Goal: Information Seeking & Learning: Learn about a topic

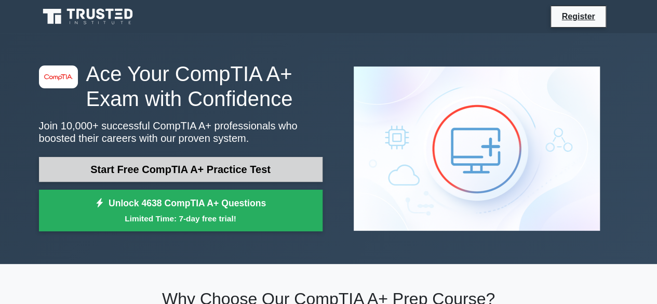
click at [159, 168] on link "Start Free CompTIA A+ Practice Test" at bounding box center [181, 169] width 284 height 25
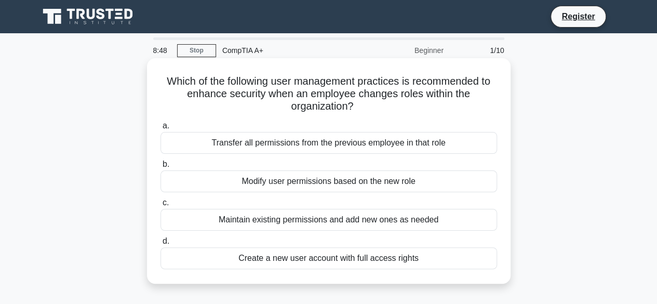
click at [373, 148] on div "Transfer all permissions from the previous employee in that role" at bounding box center [328, 143] width 337 height 22
click at [160, 129] on input "a. Transfer all permissions from the previous employee in that role" at bounding box center [160, 126] width 0 height 7
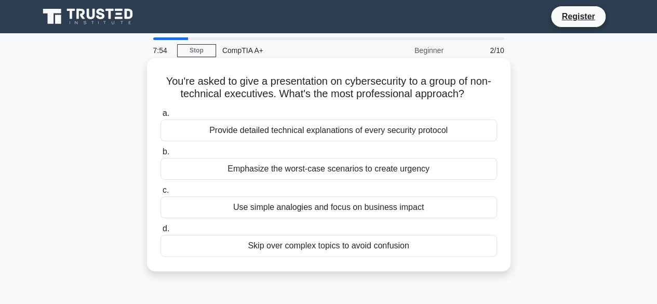
click at [313, 210] on div "Use simple analogies and focus on business impact" at bounding box center [328, 207] width 337 height 22
click at [160, 194] on input "c. Use simple analogies and focus on business impact" at bounding box center [160, 190] width 0 height 7
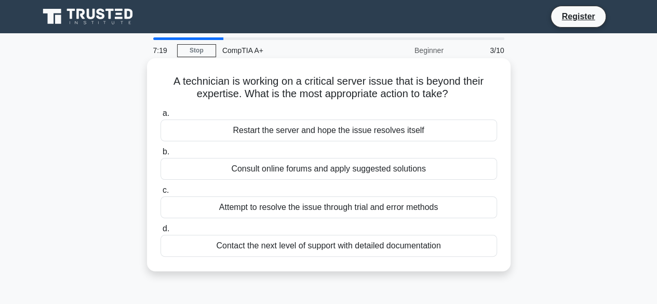
click at [380, 250] on div "Contact the next level of support with detailed documentation" at bounding box center [328, 246] width 337 height 22
click at [160, 232] on input "d. Contact the next level of support with detailed documentation" at bounding box center [160, 228] width 0 height 7
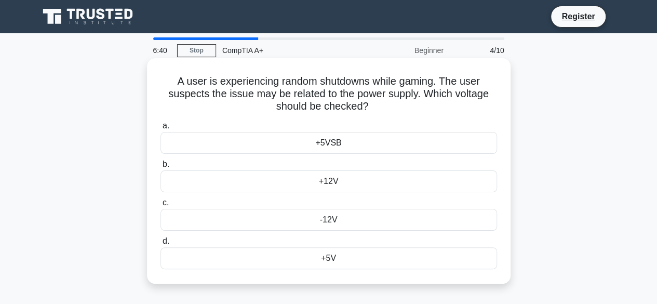
click at [319, 185] on div "+12V" at bounding box center [328, 181] width 337 height 22
click at [160, 168] on input "b. +12V" at bounding box center [160, 164] width 0 height 7
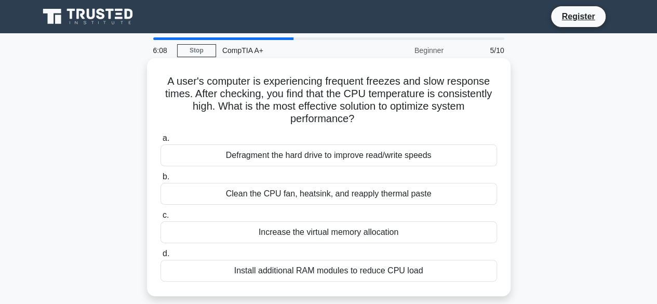
click at [305, 199] on div "Clean the CPU fan, heatsink, and reapply thermal paste" at bounding box center [328, 194] width 337 height 22
click at [160, 180] on input "b. Clean the CPU fan, heatsink, and reapply thermal paste" at bounding box center [160, 176] width 0 height 7
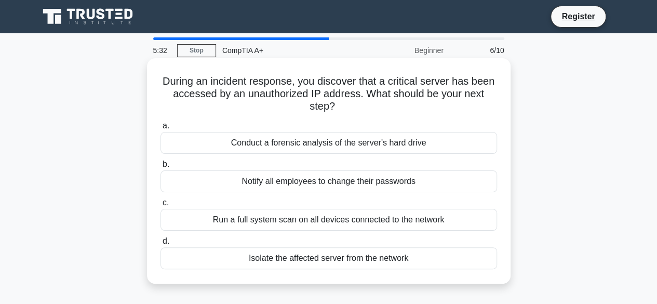
click at [376, 223] on div "Run a full system scan on all devices connected to the network" at bounding box center [328, 220] width 337 height 22
click at [160, 206] on input "c. Run a full system scan on all devices connected to the network" at bounding box center [160, 202] width 0 height 7
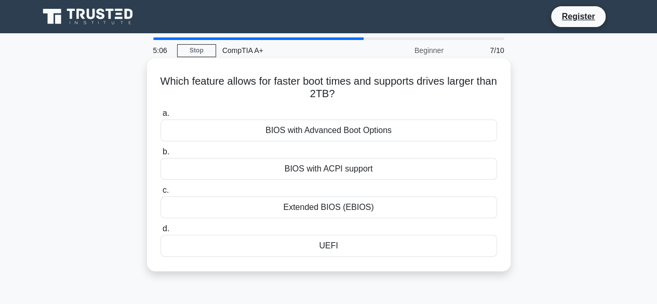
click at [343, 125] on div "BIOS with Advanced Boot Options" at bounding box center [328, 130] width 337 height 22
click at [160, 117] on input "a. BIOS with Advanced Boot Options" at bounding box center [160, 113] width 0 height 7
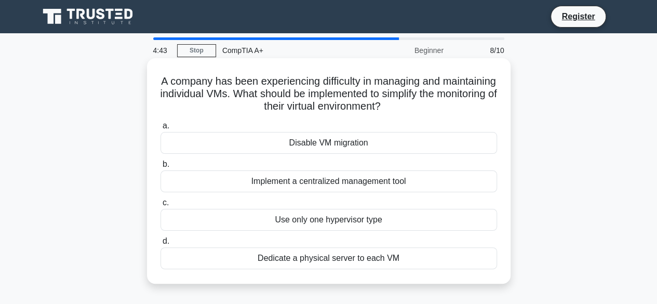
click at [360, 262] on div "Dedicate a physical server to each VM" at bounding box center [328, 258] width 337 height 22
click at [160, 245] on input "d. Dedicate a physical server to each VM" at bounding box center [160, 241] width 0 height 7
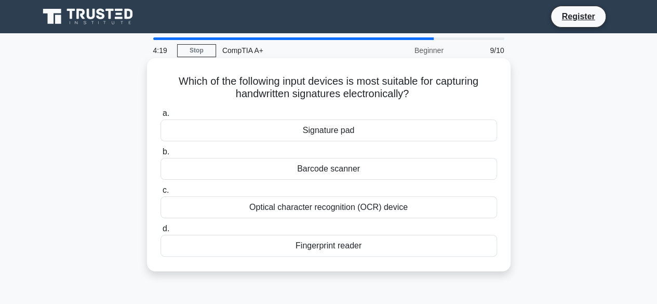
click at [339, 137] on div "Signature pad" at bounding box center [328, 130] width 337 height 22
click at [160, 117] on input "a. Signature pad" at bounding box center [160, 113] width 0 height 7
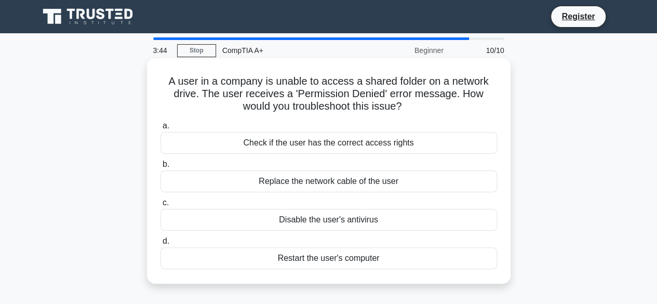
click at [345, 222] on div "Disable the user's antivirus" at bounding box center [328, 220] width 337 height 22
click at [160, 206] on input "c. Disable the user's antivirus" at bounding box center [160, 202] width 0 height 7
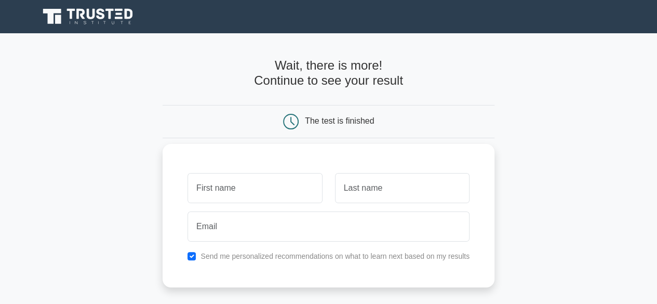
click at [278, 191] on input "text" at bounding box center [254, 188] width 135 height 30
type input "tajudeen"
click at [378, 187] on input "text" at bounding box center [402, 188] width 135 height 30
type input "bashiru"
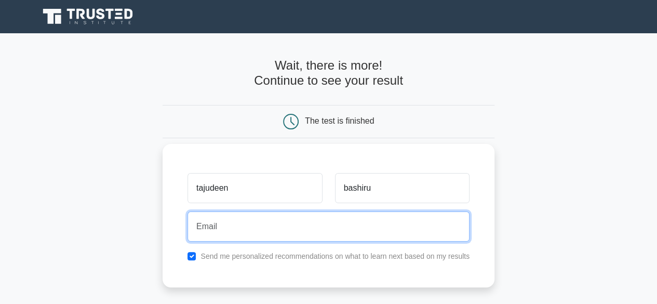
click at [300, 233] on input "email" at bounding box center [328, 226] width 282 height 30
type input "repairstech101@gmail.com"
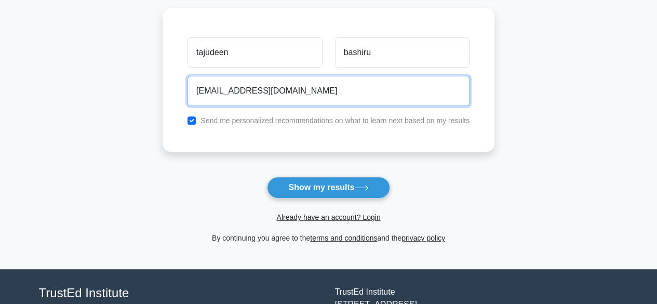
scroll to position [139, 0]
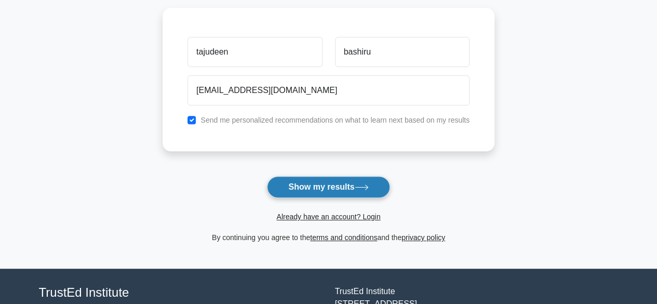
click at [325, 187] on button "Show my results" at bounding box center [328, 187] width 123 height 22
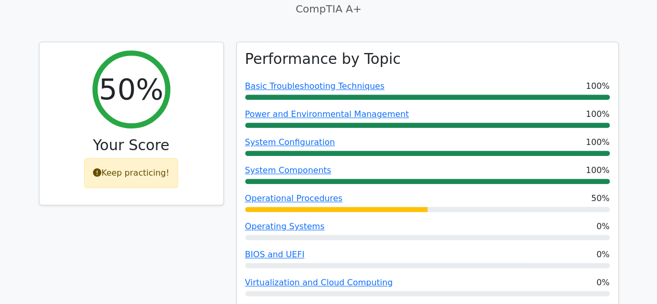
scroll to position [353, 0]
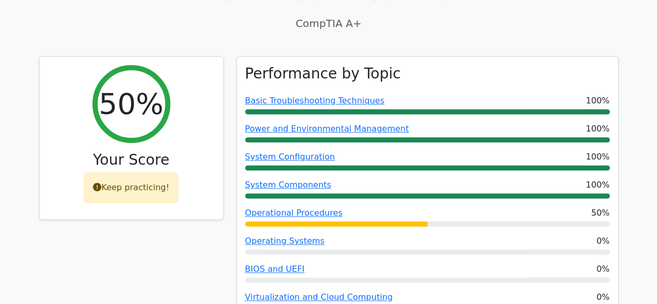
drag, startPoint x: 664, startPoint y: 42, endPoint x: 664, endPoint y: 86, distance: 43.6
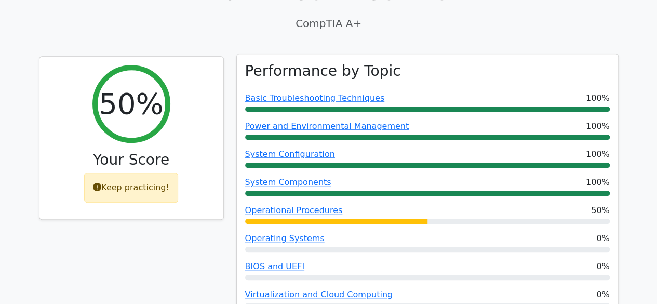
click at [462, 58] on div "Performance by Topic Basic Troubleshooting Techniques 100% Power and Environmen…" at bounding box center [427, 203] width 381 height 299
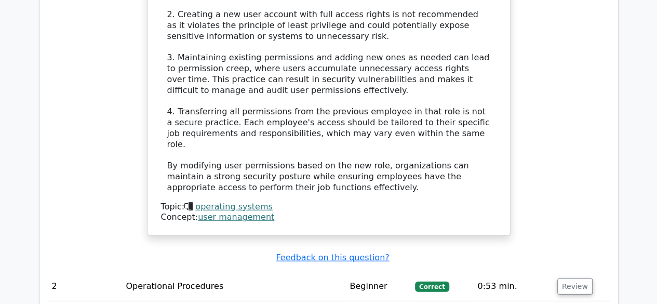
scroll to position [2036, 0]
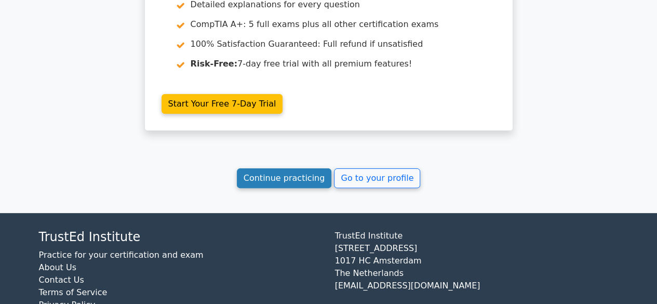
click at [294, 168] on link "Continue practicing" at bounding box center [284, 178] width 95 height 20
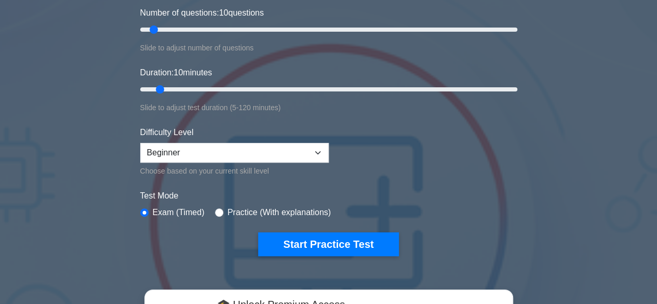
scroll to position [125, 0]
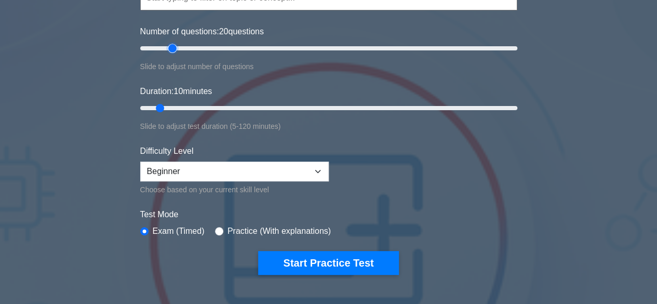
drag, startPoint x: 154, startPoint y: 47, endPoint x: 177, endPoint y: 53, distance: 23.7
type input "20"
click at [177, 53] on input "Number of questions: 20 questions" at bounding box center [328, 48] width 377 height 12
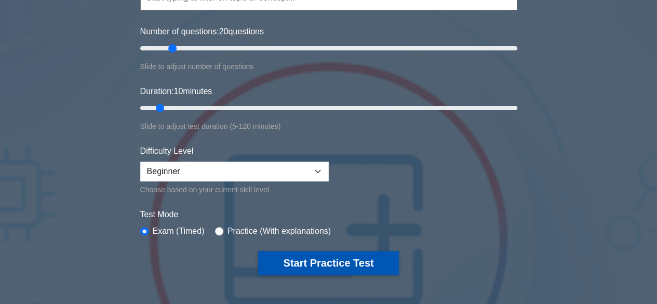
click at [327, 261] on button "Start Practice Test" at bounding box center [328, 263] width 140 height 24
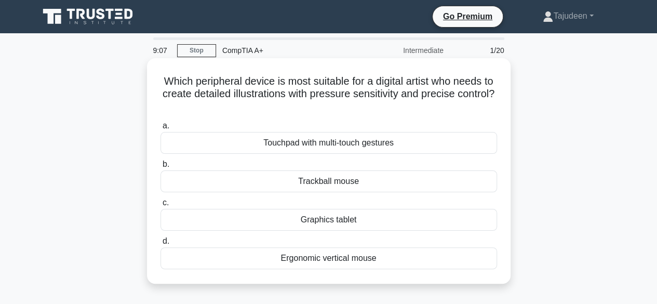
click at [354, 256] on div "Ergonomic vertical mouse" at bounding box center [328, 258] width 337 height 22
click at [160, 245] on input "d. Ergonomic vertical mouse" at bounding box center [160, 241] width 0 height 7
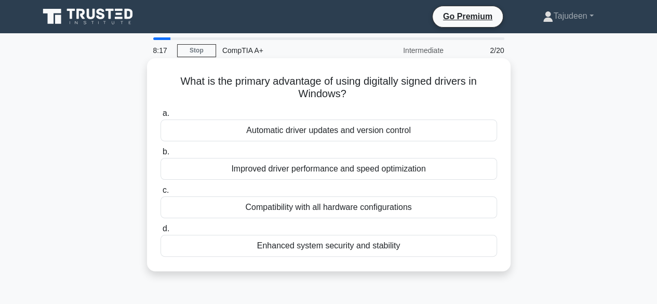
click at [312, 206] on div "Compatibility with all hardware configurations" at bounding box center [328, 207] width 337 height 22
click at [160, 194] on input "c. Compatibility with all hardware configurations" at bounding box center [160, 190] width 0 height 7
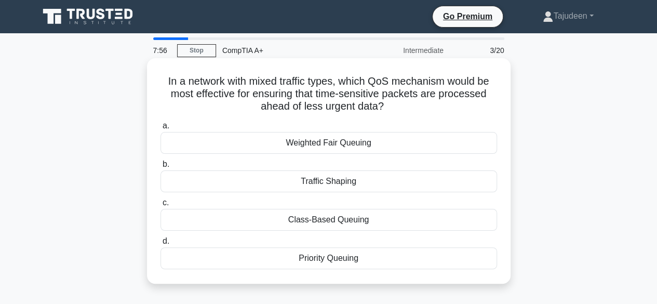
click at [344, 262] on div "Priority Queuing" at bounding box center [328, 258] width 337 height 22
click at [160, 245] on input "d. Priority Queuing" at bounding box center [160, 241] width 0 height 7
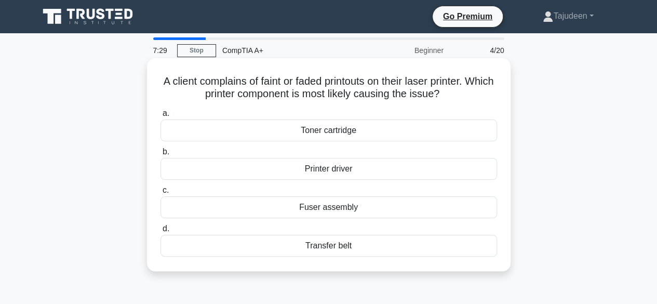
click at [329, 130] on div "Toner cartridge" at bounding box center [328, 130] width 337 height 22
click at [160, 117] on input "a. Toner cartridge" at bounding box center [160, 113] width 0 height 7
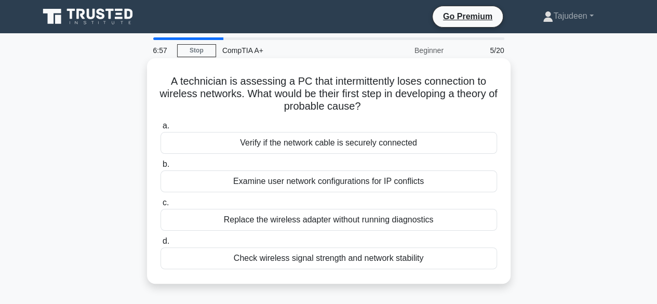
click at [379, 147] on div "Verify if the network cable is securely connected" at bounding box center [328, 143] width 337 height 22
click at [160, 129] on input "a. Verify if the network cable is securely connected" at bounding box center [160, 126] width 0 height 7
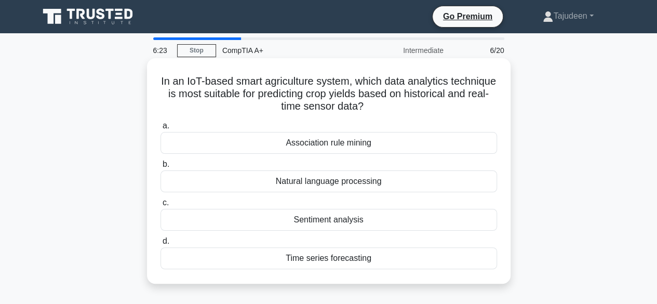
click at [325, 225] on div "Sentiment analysis" at bounding box center [328, 220] width 337 height 22
click at [160, 206] on input "c. Sentiment analysis" at bounding box center [160, 202] width 0 height 7
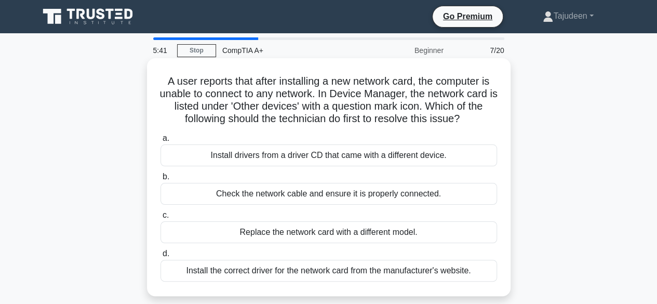
click at [424, 270] on div "Install the correct driver for the network card from the manufacturer's website." at bounding box center [328, 271] width 337 height 22
click at [160, 257] on input "d. Install the correct driver for the network card from the manufacturer's webs…" at bounding box center [160, 253] width 0 height 7
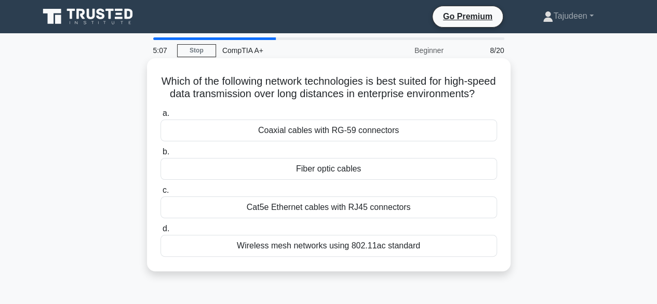
click at [334, 180] on div "Fiber optic cables" at bounding box center [328, 169] width 337 height 22
click at [160, 155] on input "b. Fiber optic cables" at bounding box center [160, 152] width 0 height 7
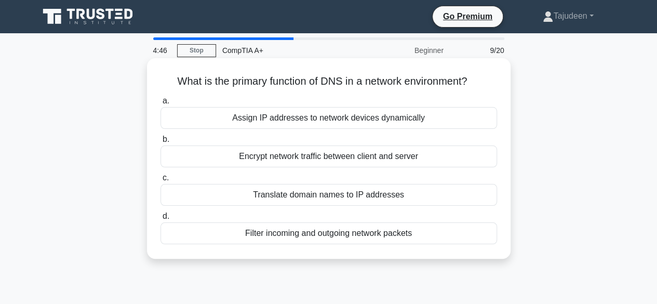
click at [365, 193] on div "Translate domain names to IP addresses" at bounding box center [328, 195] width 337 height 22
click at [160, 181] on input "c. Translate domain names to IP addresses" at bounding box center [160, 177] width 0 height 7
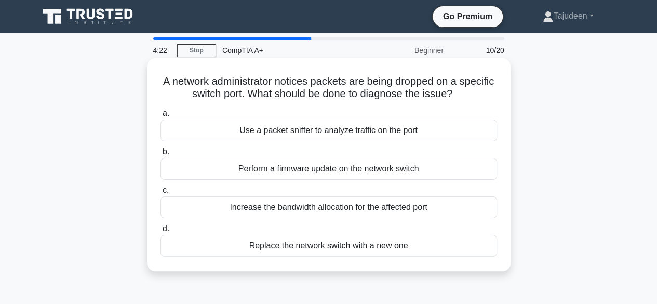
click at [333, 130] on div "Use a packet sniffer to analyze traffic on the port" at bounding box center [328, 130] width 337 height 22
click at [160, 117] on input "a. Use a packet sniffer to analyze traffic on the port" at bounding box center [160, 113] width 0 height 7
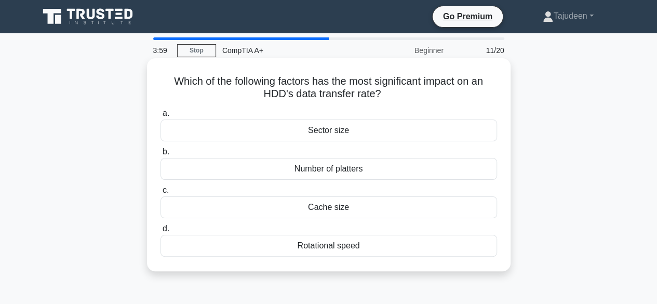
click at [336, 211] on div "Cache size" at bounding box center [328, 207] width 337 height 22
click at [160, 194] on input "c. Cache size" at bounding box center [160, 190] width 0 height 7
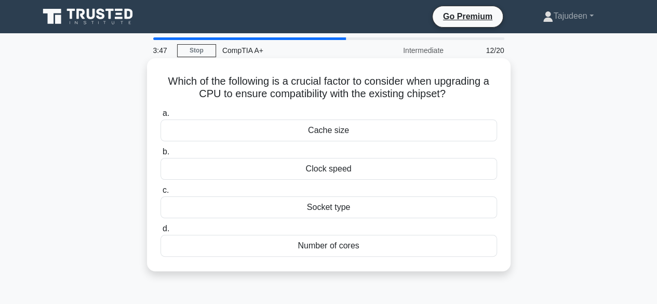
click at [335, 248] on div "Number of cores" at bounding box center [328, 246] width 337 height 22
click at [160, 232] on input "d. Number of cores" at bounding box center [160, 228] width 0 height 7
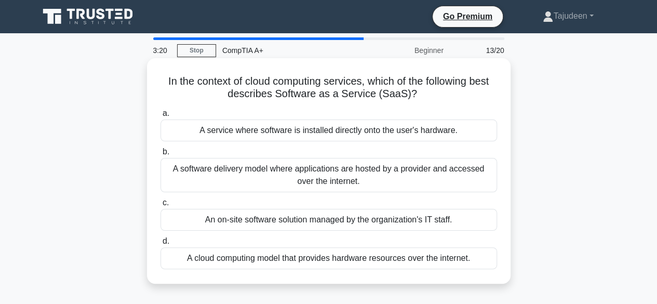
click at [354, 222] on div "An on-site software solution managed by the organization's IT staff." at bounding box center [328, 220] width 337 height 22
click at [160, 206] on input "c. An on-site software solution managed by the organization's IT staff." at bounding box center [160, 202] width 0 height 7
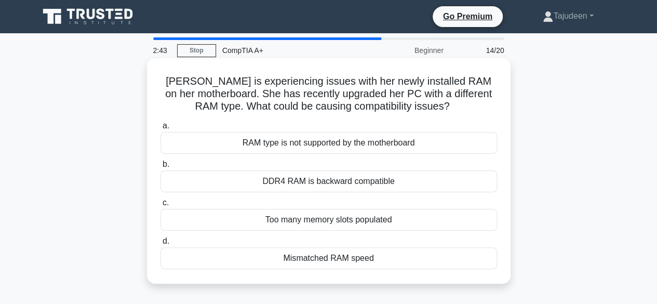
click at [326, 258] on div "Mismatched RAM speed" at bounding box center [328, 258] width 337 height 22
click at [160, 245] on input "d. Mismatched RAM speed" at bounding box center [160, 241] width 0 height 7
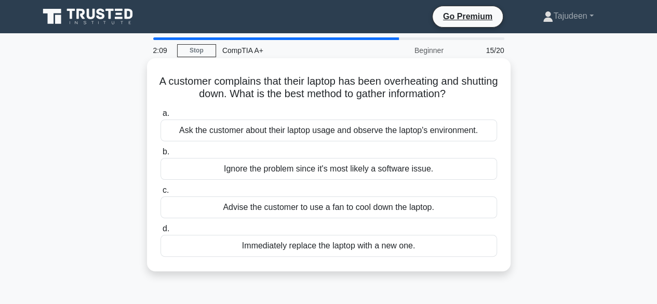
click at [413, 136] on div "Ask the customer about their laptop usage and observe the laptop's environment." at bounding box center [328, 130] width 337 height 22
click at [160, 117] on input "a. Ask the customer about their laptop usage and observe the laptop's environme…" at bounding box center [160, 113] width 0 height 7
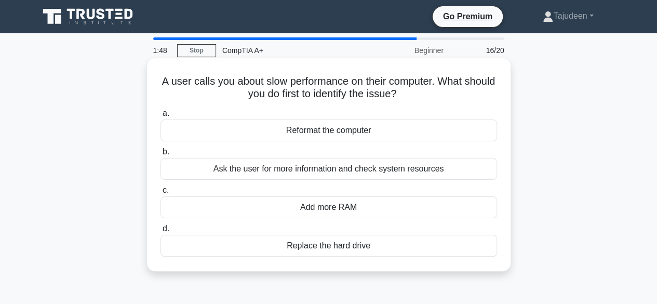
click at [318, 209] on div "Add more RAM" at bounding box center [328, 207] width 337 height 22
click at [160, 194] on input "c. Add more RAM" at bounding box center [160, 190] width 0 height 7
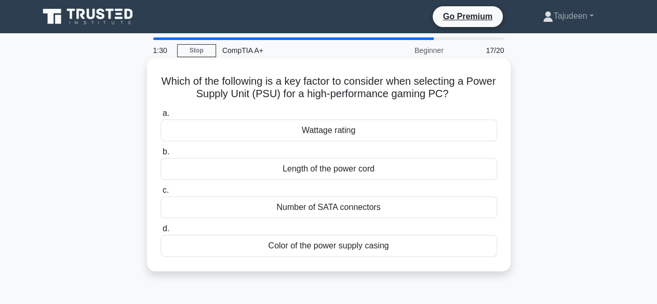
click at [328, 131] on div "Wattage rating" at bounding box center [328, 130] width 337 height 22
click at [160, 117] on input "a. Wattage rating" at bounding box center [160, 113] width 0 height 7
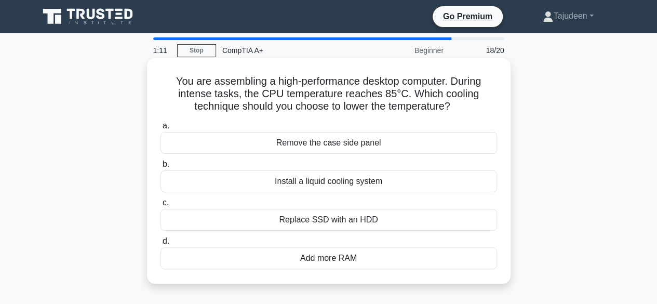
click at [304, 182] on div "Install a liquid cooling system" at bounding box center [328, 181] width 337 height 22
click at [160, 168] on input "b. Install a liquid cooling system" at bounding box center [160, 164] width 0 height 7
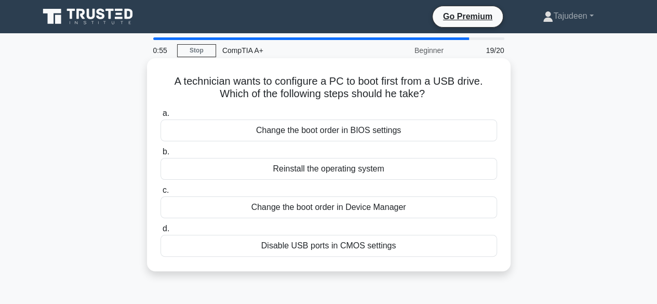
click at [290, 130] on div "Change the boot order in BIOS settings" at bounding box center [328, 130] width 337 height 22
click at [160, 117] on input "a. Change the boot order in BIOS settings" at bounding box center [160, 113] width 0 height 7
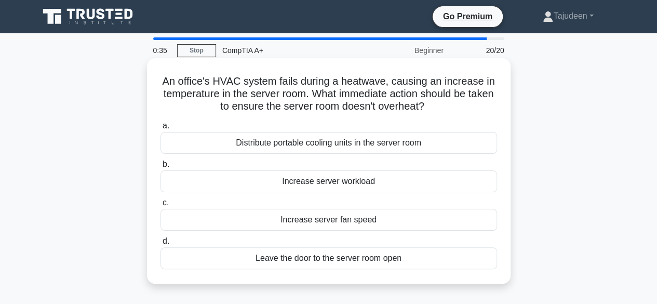
click at [357, 259] on div "Leave the door to the server room open" at bounding box center [328, 258] width 337 height 22
click at [160, 245] on input "d. Leave the door to the server room open" at bounding box center [160, 241] width 0 height 7
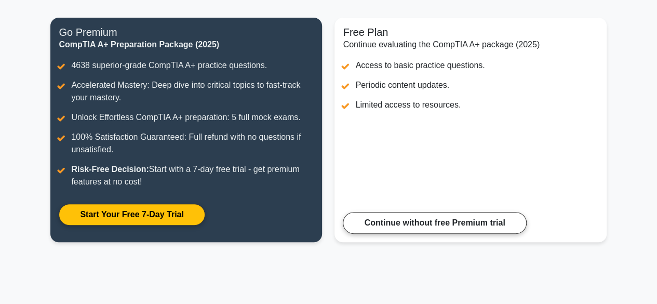
scroll to position [119, 0]
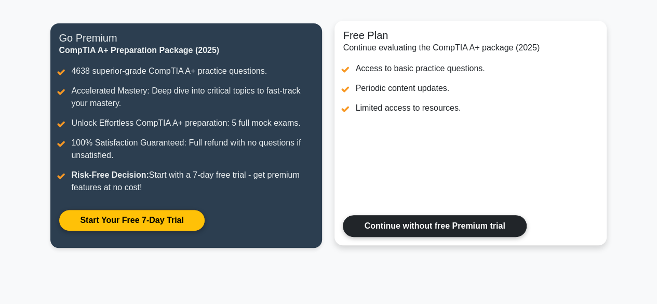
click at [453, 226] on link "Continue without free Premium trial" at bounding box center [434, 226] width 183 height 22
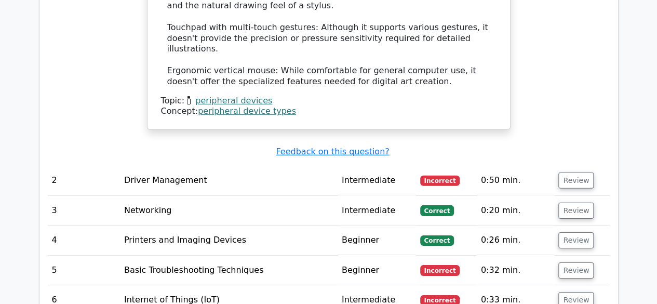
scroll to position [1525, 0]
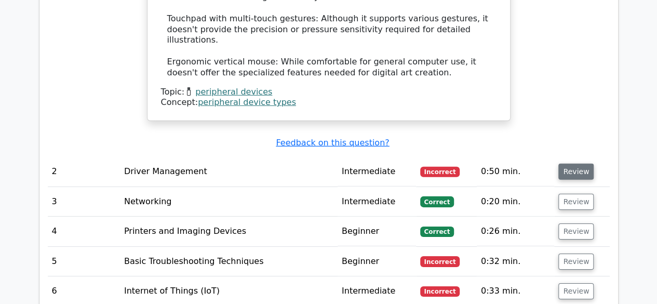
click at [564, 164] on button "Review" at bounding box center [575, 172] width 35 height 16
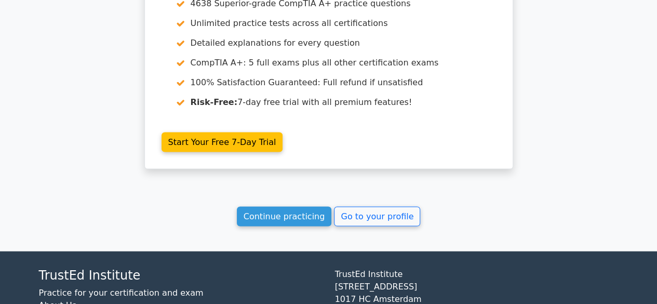
scroll to position [2972, 0]
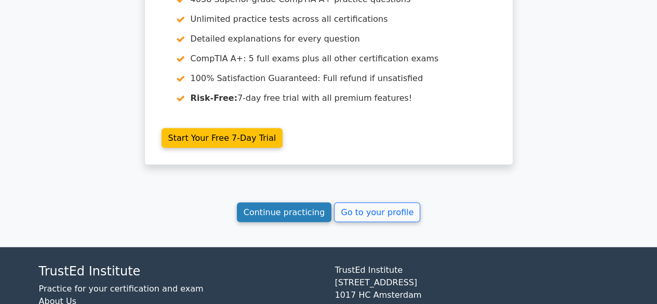
click at [269, 203] on link "Continue practicing" at bounding box center [284, 213] width 95 height 20
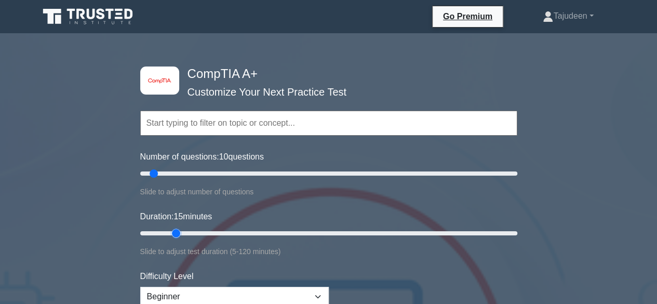
drag, startPoint x: 159, startPoint y: 230, endPoint x: 176, endPoint y: 233, distance: 17.4
type input "15"
click at [176, 233] on input "Duration: 15 minutes" at bounding box center [328, 233] width 377 height 12
drag, startPoint x: 152, startPoint y: 169, endPoint x: 178, endPoint y: 175, distance: 26.7
click at [178, 175] on input "Number of questions: 25 questions" at bounding box center [328, 173] width 377 height 12
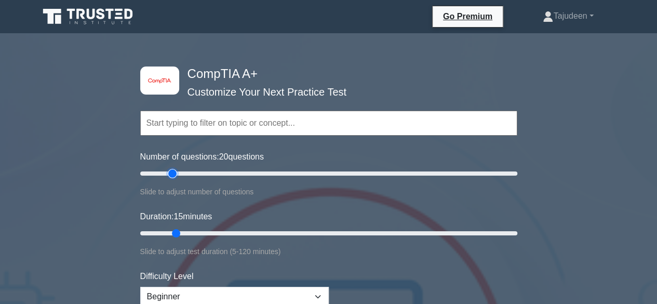
drag, startPoint x: 178, startPoint y: 175, endPoint x: 172, endPoint y: 173, distance: 6.1
type input "20"
click at [172, 173] on input "Number of questions: 20 questions" at bounding box center [328, 173] width 377 height 12
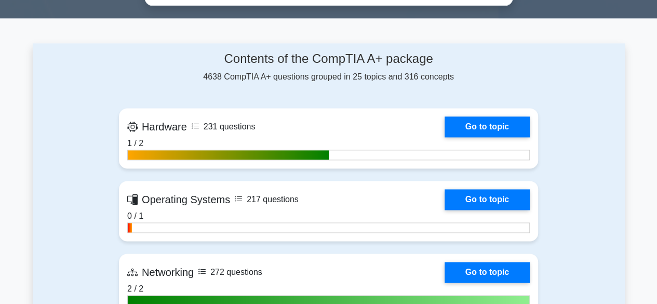
scroll to position [725, 0]
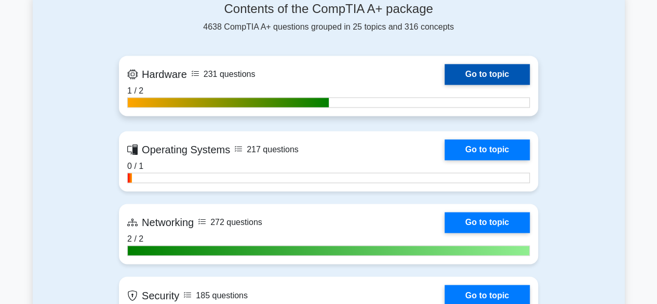
click at [491, 73] on link "Go to topic" at bounding box center [487, 74] width 85 height 21
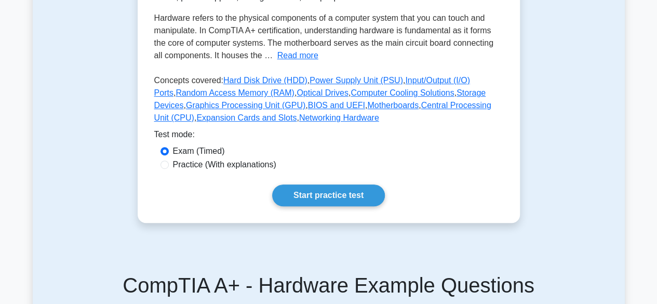
scroll to position [228, 0]
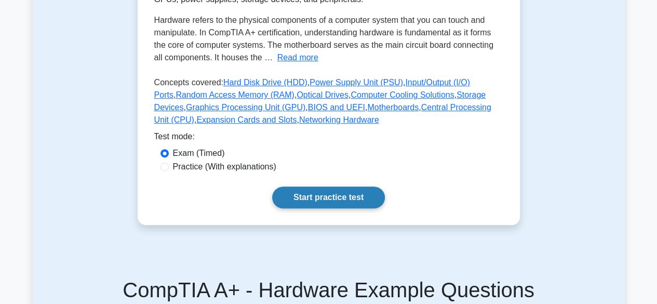
click at [302, 194] on link "Start practice test" at bounding box center [328, 197] width 113 height 22
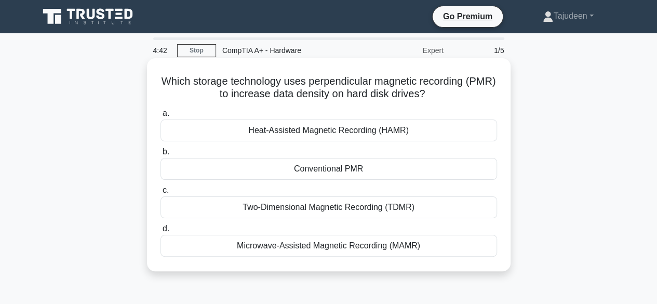
click at [378, 211] on div "Two-Dimensional Magnetic Recording (TDMR)" at bounding box center [328, 207] width 337 height 22
click at [160, 194] on input "c. Two-Dimensional Magnetic Recording (TDMR)" at bounding box center [160, 190] width 0 height 7
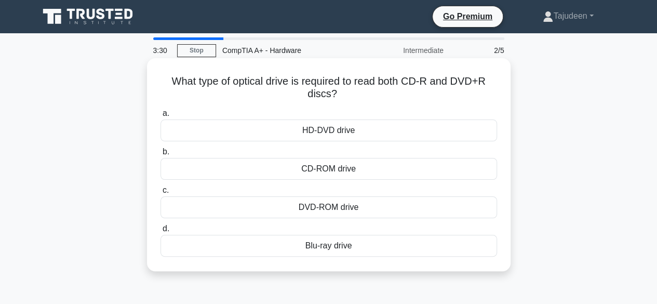
click at [330, 247] on div "Blu-ray drive" at bounding box center [328, 246] width 337 height 22
click at [160, 232] on input "d. Blu-ray drive" at bounding box center [160, 228] width 0 height 7
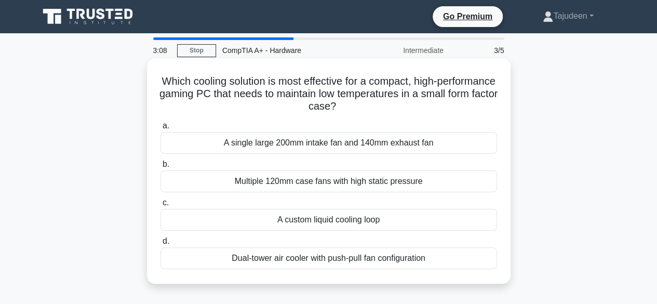
click at [330, 261] on div "Dual-tower air cooler with push-pull fan configuration" at bounding box center [328, 258] width 337 height 22
click at [160, 245] on input "d. Dual-tower air cooler with push-pull fan configuration" at bounding box center [160, 241] width 0 height 7
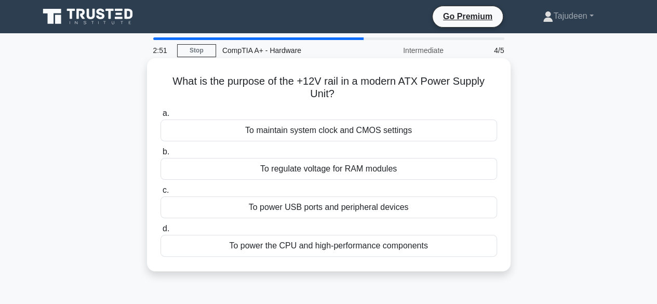
click at [407, 250] on div "To power the CPU and high-performance components" at bounding box center [328, 246] width 337 height 22
click at [160, 232] on input "d. To power the CPU and high-performance components" at bounding box center [160, 228] width 0 height 7
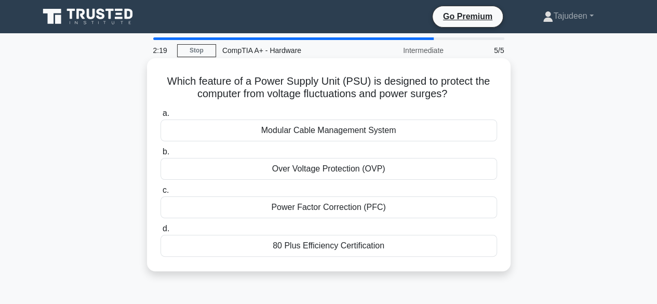
click at [325, 210] on div "Power Factor Correction (PFC)" at bounding box center [328, 207] width 337 height 22
click at [160, 194] on input "c. Power Factor Correction (PFC)" at bounding box center [160, 190] width 0 height 7
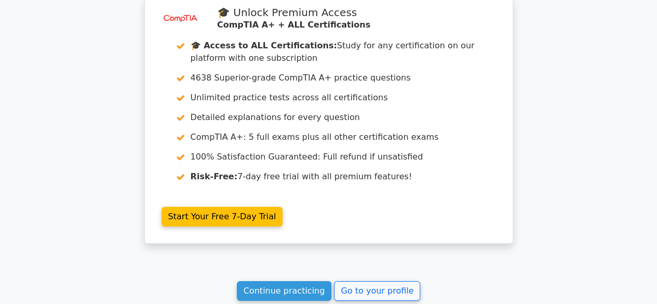
scroll to position [1664, 0]
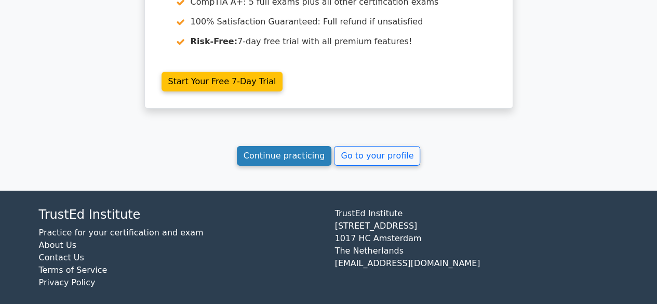
click at [292, 146] on link "Continue practicing" at bounding box center [284, 156] width 95 height 20
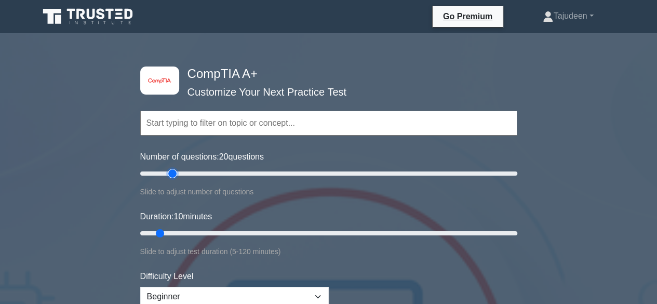
drag, startPoint x: 152, startPoint y: 171, endPoint x: 173, endPoint y: 175, distance: 22.2
type input "20"
click at [173, 175] on input "Number of questions: 20 questions" at bounding box center [328, 173] width 377 height 12
drag, startPoint x: 161, startPoint y: 233, endPoint x: 177, endPoint y: 235, distance: 15.7
type input "15"
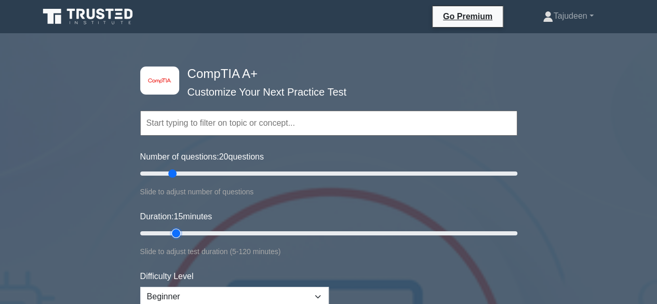
click at [177, 235] on input "Duration: 15 minutes" at bounding box center [328, 233] width 377 height 12
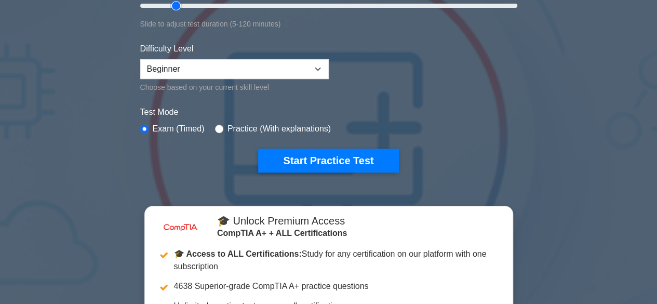
scroll to position [222, 0]
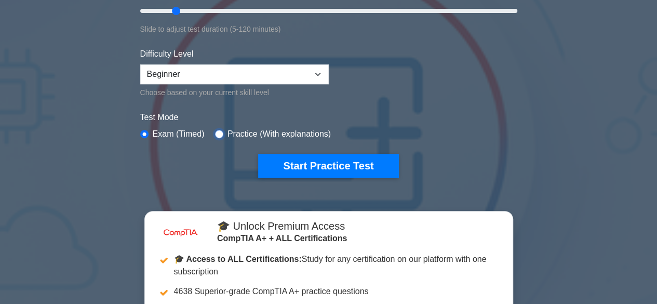
click at [219, 130] on input "radio" at bounding box center [219, 134] width 8 height 8
radio input "true"
click at [144, 130] on input "radio" at bounding box center [144, 134] width 8 height 8
radio input "true"
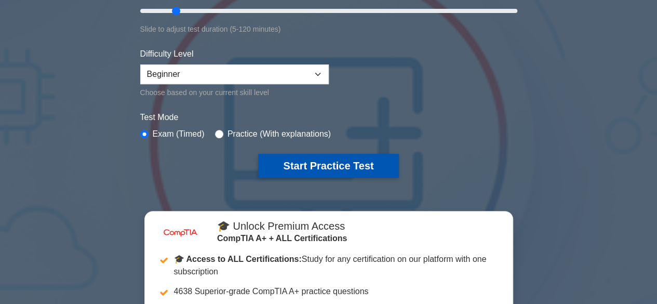
click at [305, 168] on button "Start Practice Test" at bounding box center [328, 166] width 140 height 24
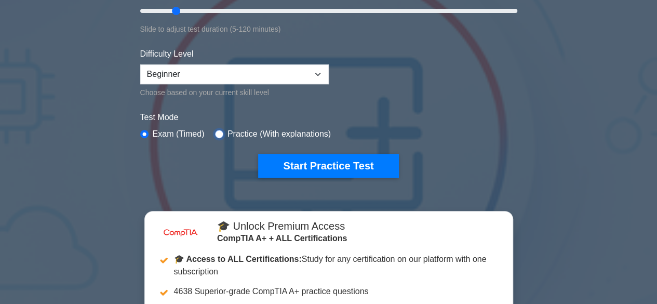
click at [215, 133] on input "radio" at bounding box center [219, 134] width 8 height 8
radio input "true"
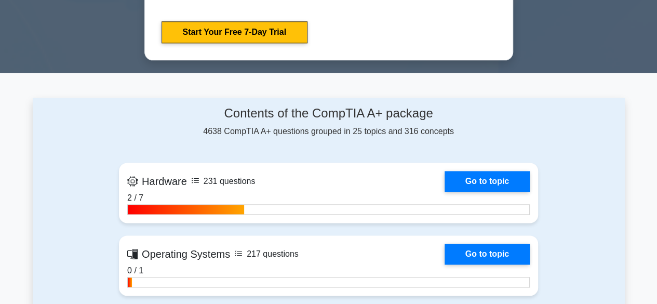
scroll to position [641, 0]
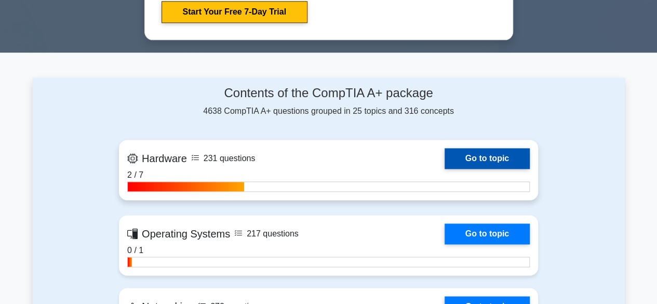
click at [517, 151] on link "Go to topic" at bounding box center [487, 158] width 85 height 21
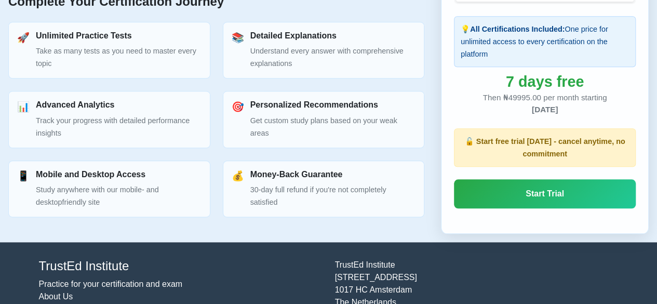
scroll to position [491, 0]
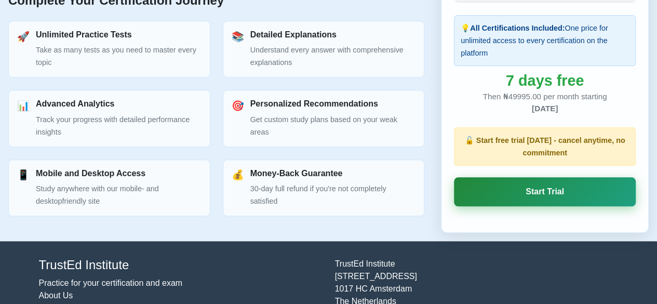
click at [516, 196] on link "Start Trial" at bounding box center [545, 191] width 182 height 29
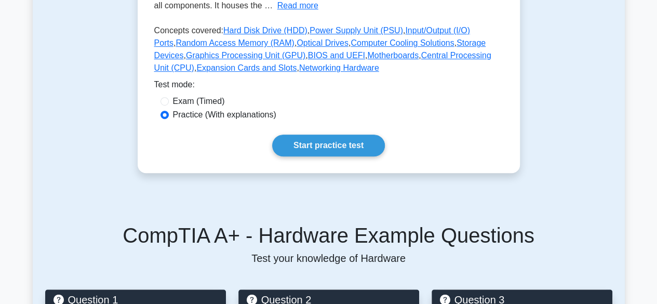
scroll to position [280, 0]
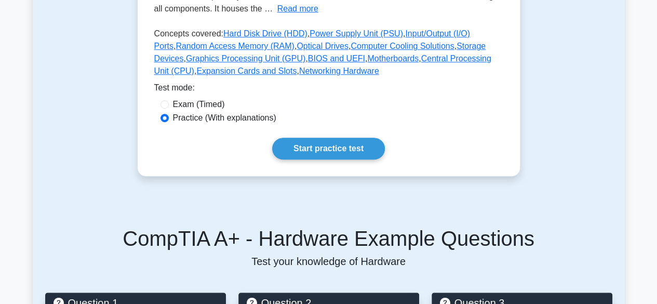
drag, startPoint x: 0, startPoint y: 0, endPoint x: 660, endPoint y: 115, distance: 669.4
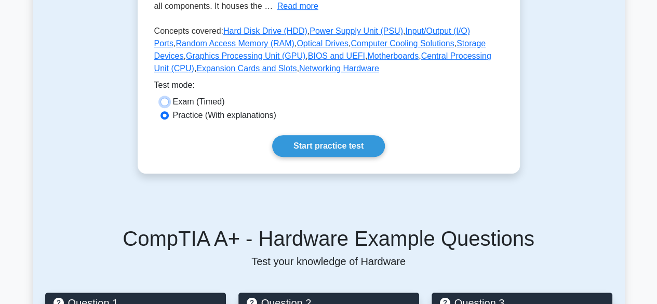
click at [163, 103] on input "Exam (Timed)" at bounding box center [164, 102] width 8 height 8
radio input "true"
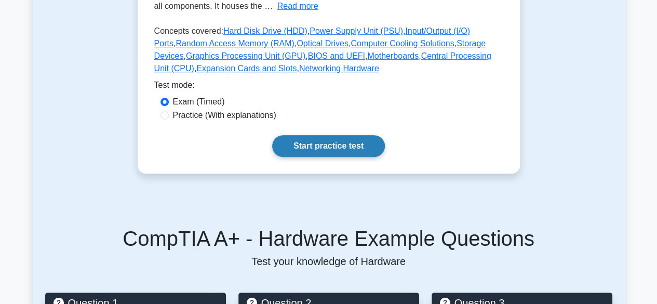
click at [310, 139] on link "Start practice test" at bounding box center [328, 146] width 113 height 22
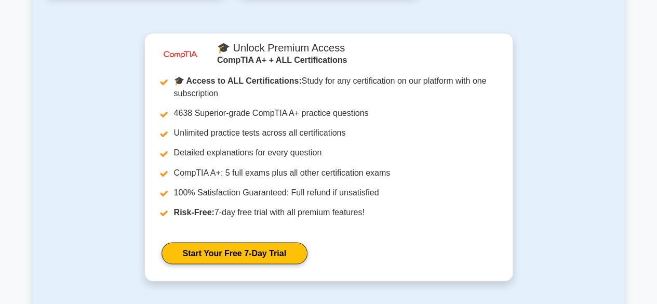
scroll to position [1028, 0]
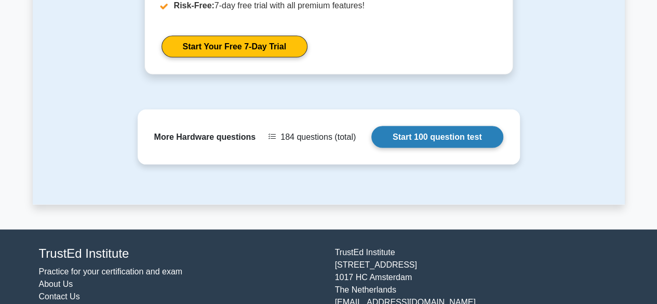
click at [438, 135] on link "Start 100 question test" at bounding box center [437, 137] width 132 height 22
